Goal: Share content: Share content

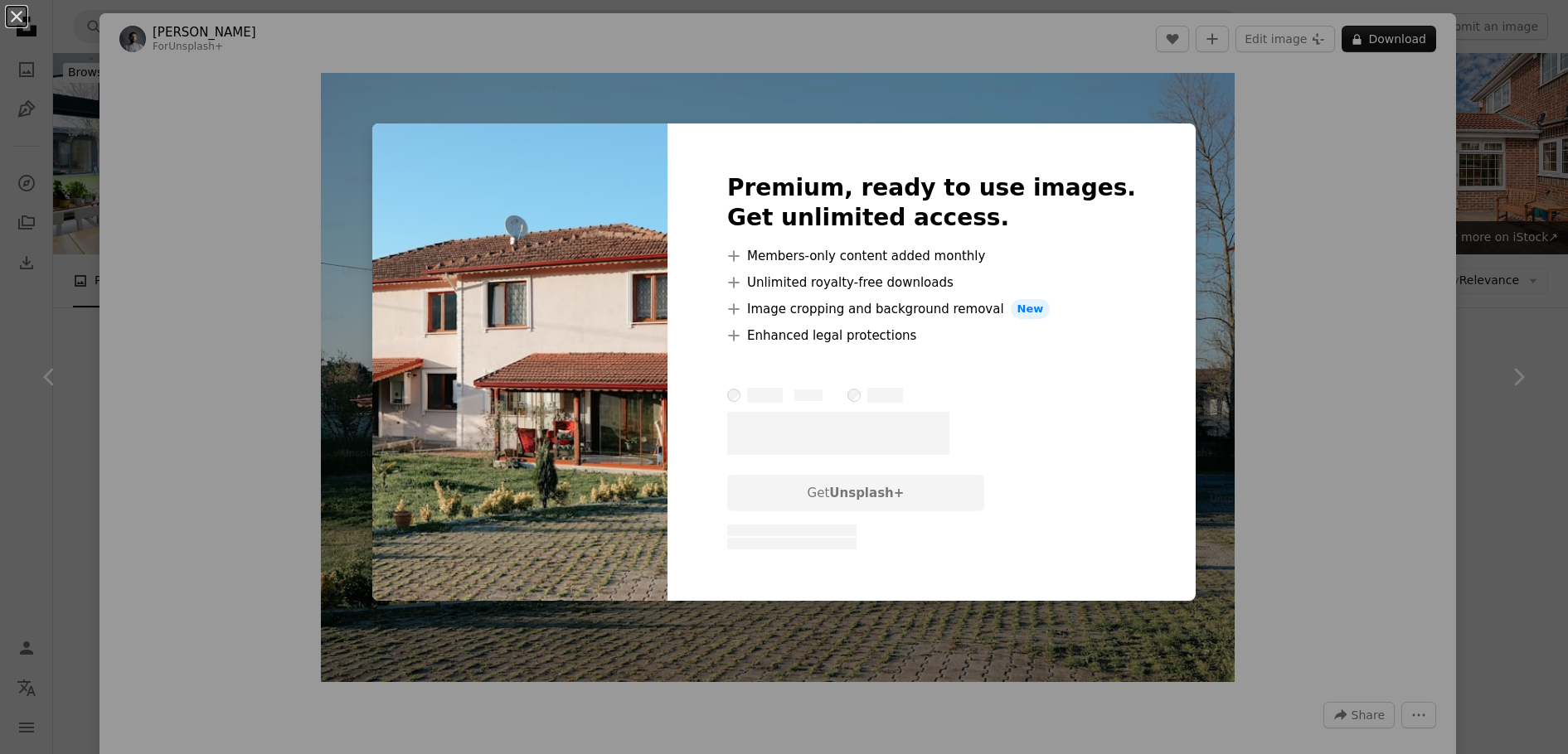
scroll to position [838, 0]
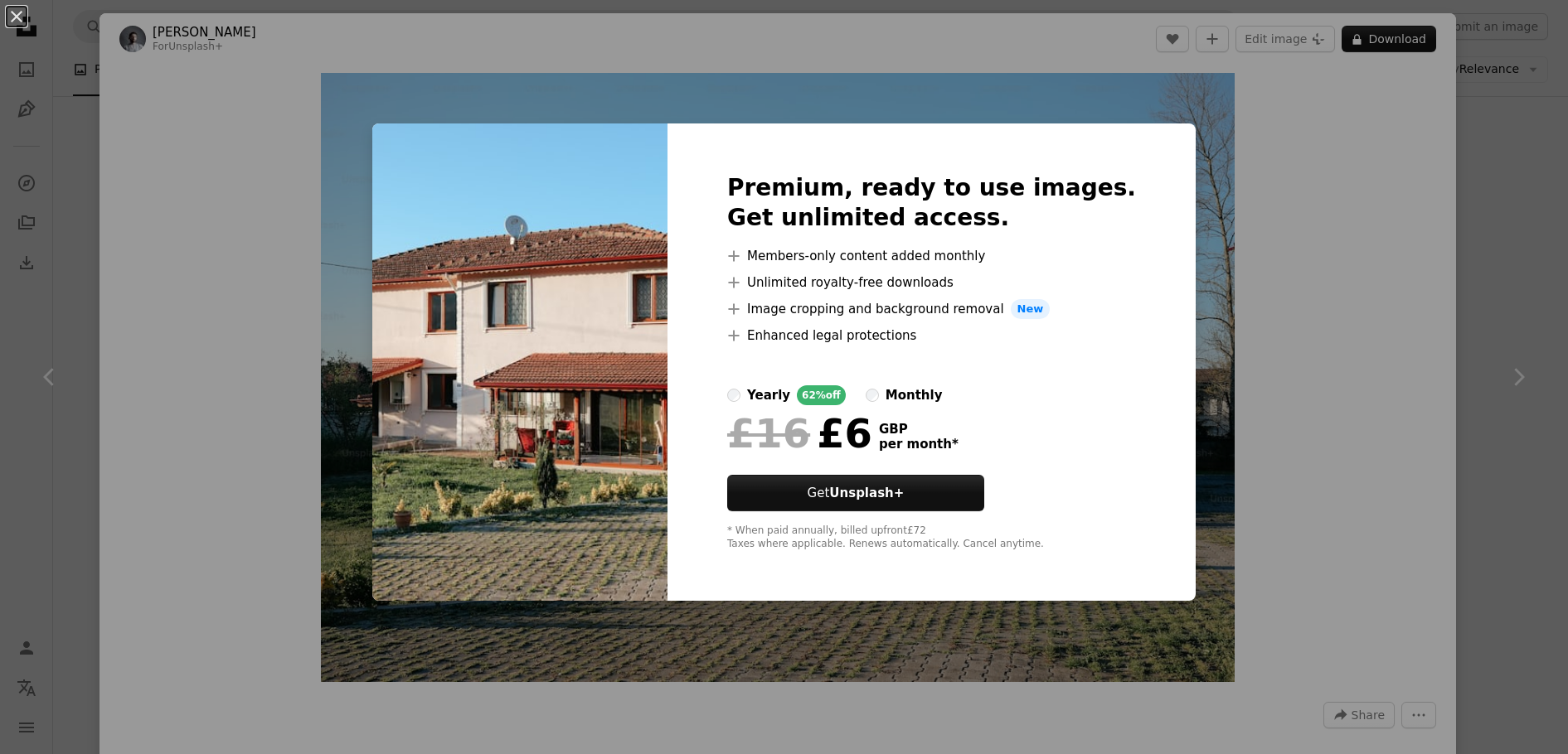
click at [1336, 428] on div "An X shape Premium, ready to use images. Get unlimited access. A plus sign Memb…" at bounding box center [784, 377] width 1568 height 754
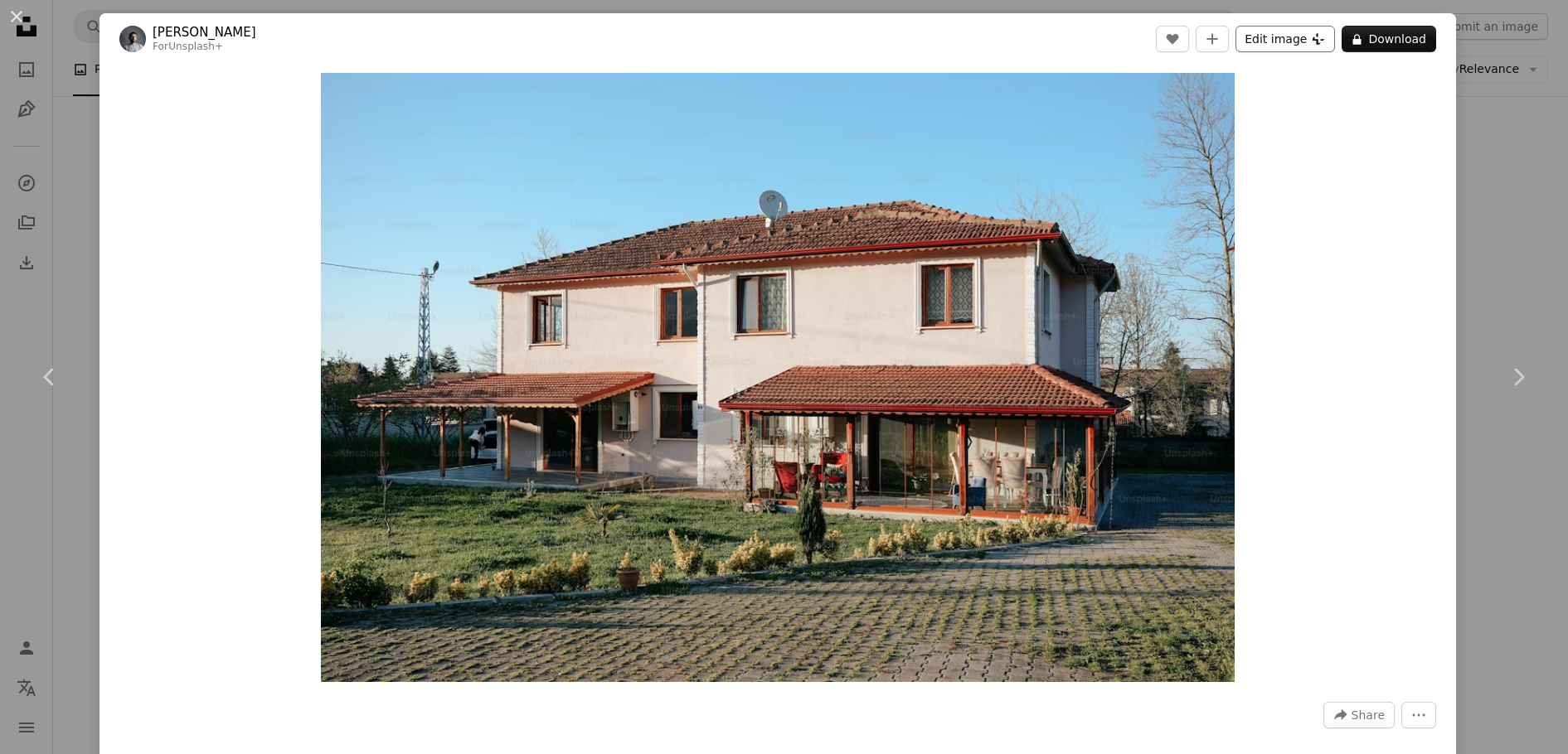
click at [1284, 42] on button "Edit image Plus sign for Unsplash+" at bounding box center [1285, 39] width 100 height 27
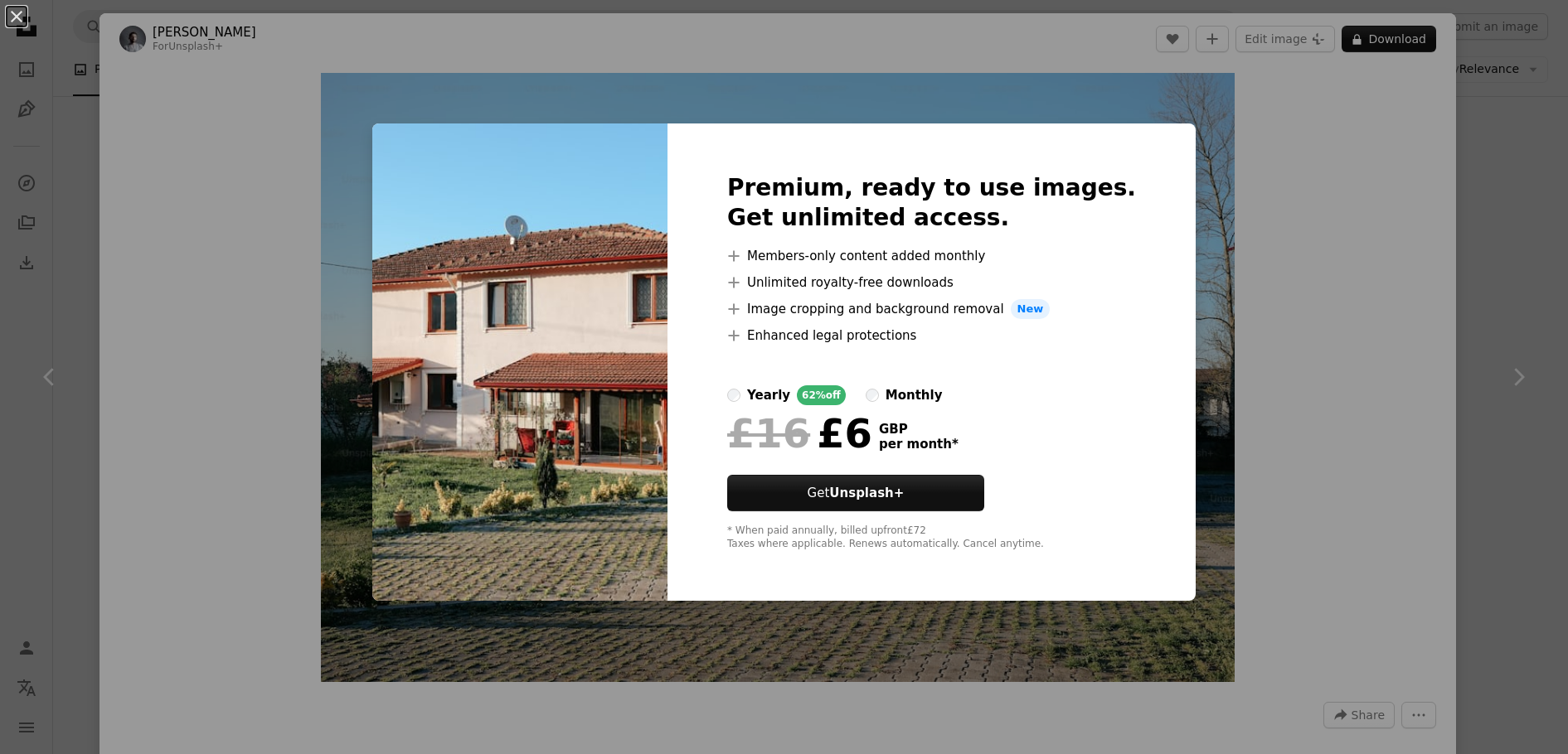
click at [1279, 258] on div "An X shape Premium, ready to use images. Get unlimited access. A plus sign Memb…" at bounding box center [784, 377] width 1568 height 754
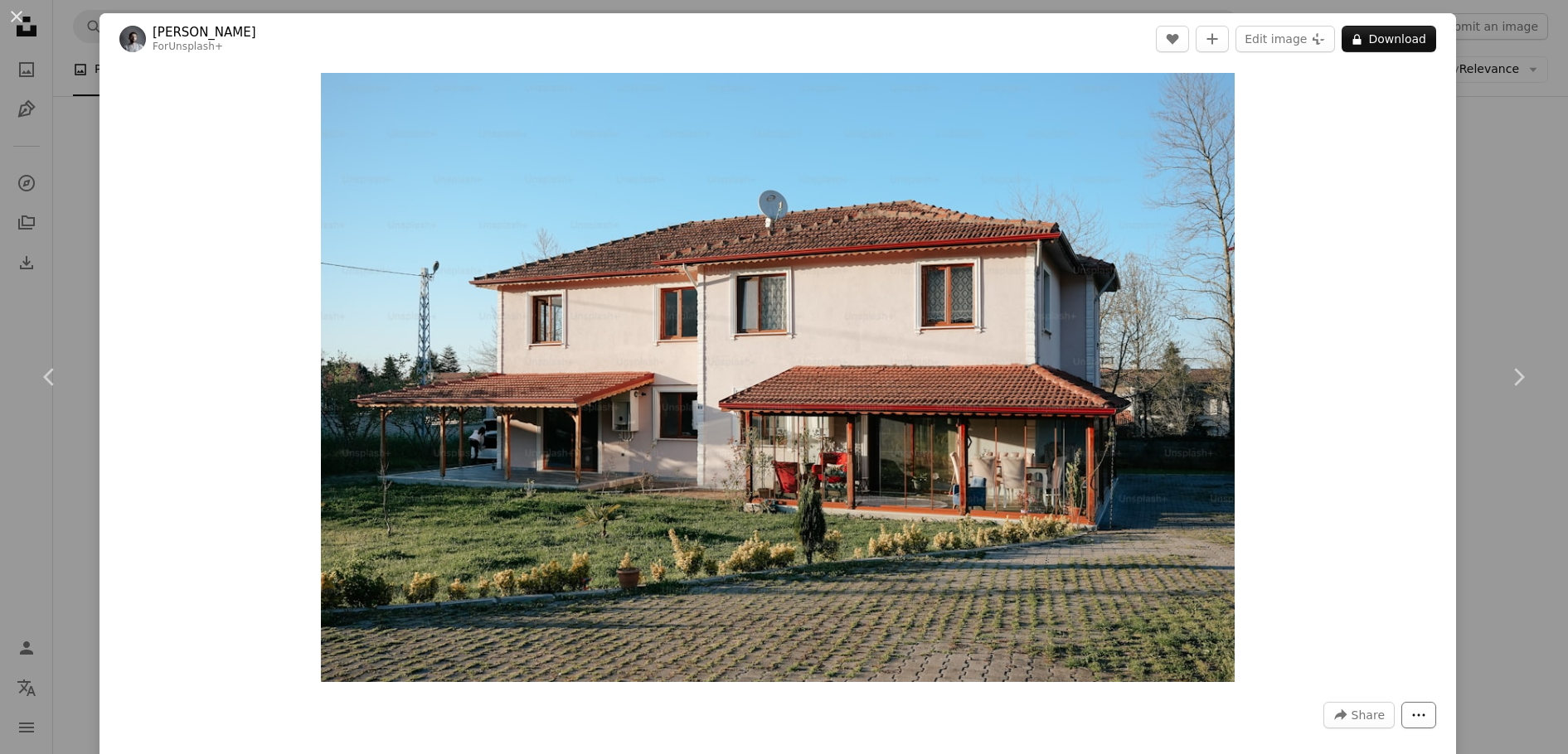
click at [1411, 719] on icon "More Actions" at bounding box center [1419, 715] width 15 height 15
click at [1364, 710] on dialog "An X shape Chevron left Chevron right Yunus Tuğ For Unsplash+ A heart A plus si…" at bounding box center [784, 377] width 1568 height 754
click at [1364, 714] on span "Share" at bounding box center [1368, 715] width 34 height 25
click at [1305, 595] on link "An envelope Email" at bounding box center [1308, 601] width 136 height 30
click at [744, 226] on img "Zoom in on this image" at bounding box center [778, 377] width 914 height 609
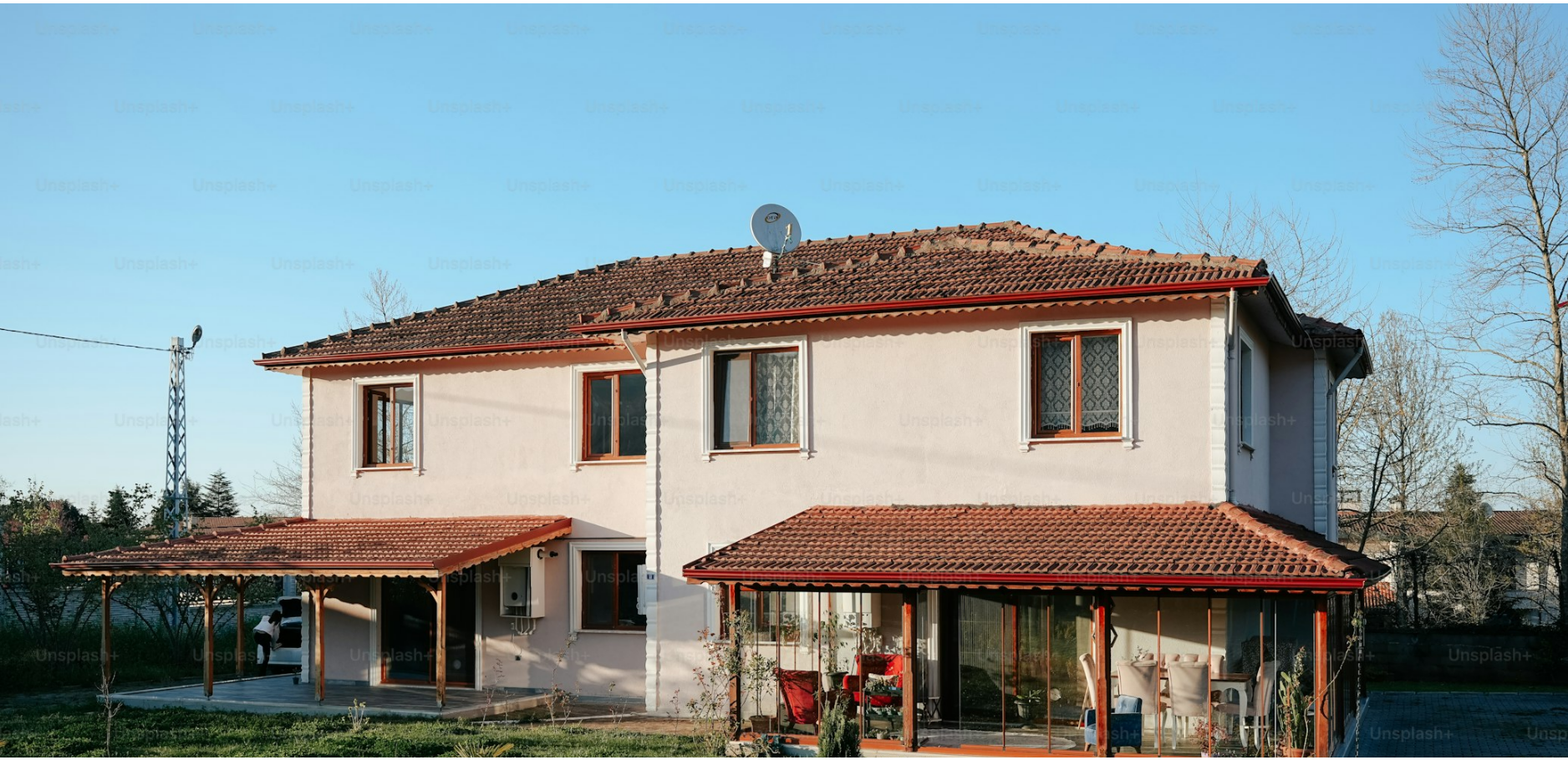
scroll to position [139, 0]
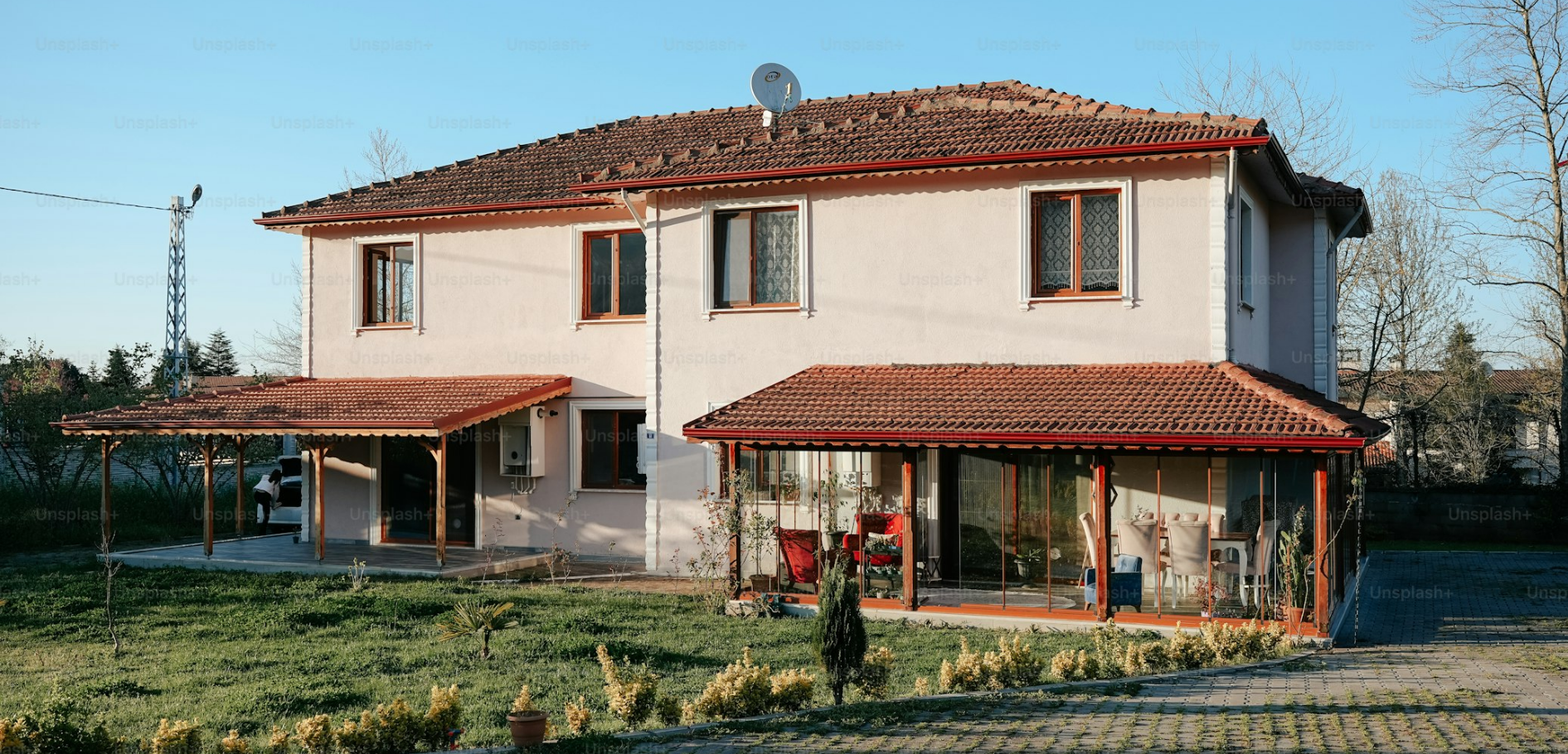
click at [1452, 96] on img "Zoom out on this image" at bounding box center [784, 384] width 1570 height 1046
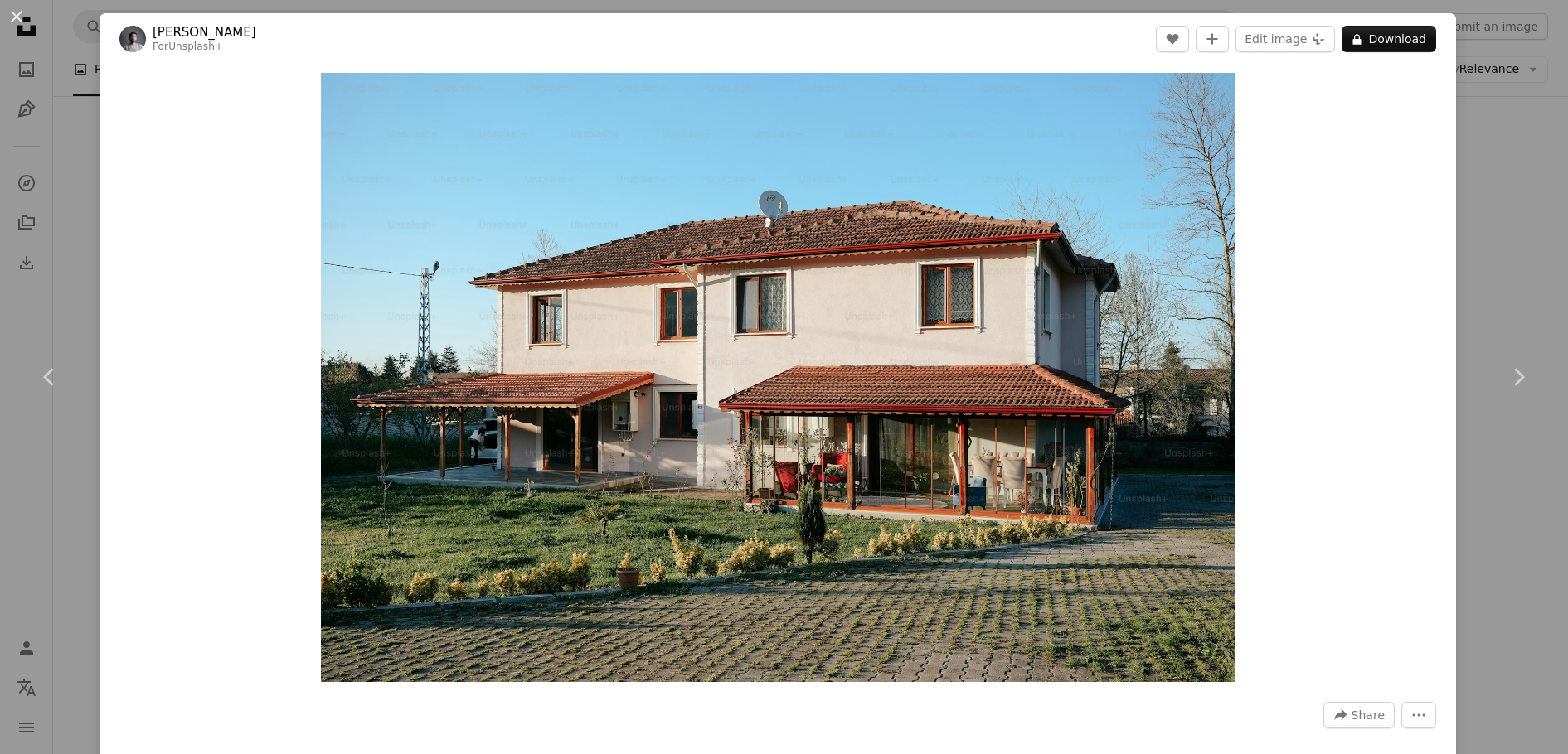
click at [1463, 137] on div "An X shape Chevron left Chevron right Yunus Tuğ For Unsplash+ A heart A plus si…" at bounding box center [784, 377] width 1568 height 754
